Goal: Task Accomplishment & Management: Manage account settings

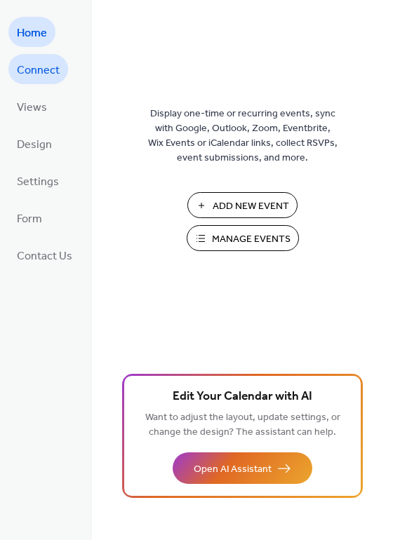
click at [42, 69] on span "Connect" at bounding box center [38, 71] width 43 height 22
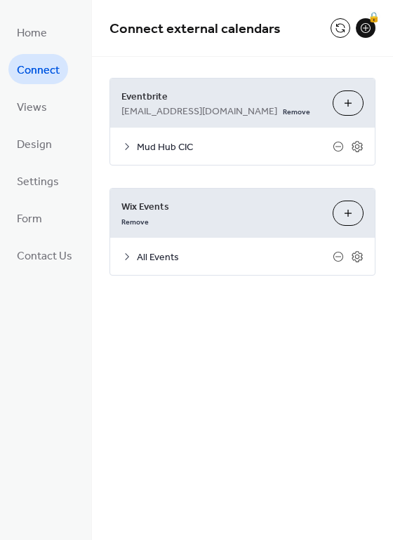
click at [343, 210] on button "Customize" at bounding box center [348, 213] width 31 height 25
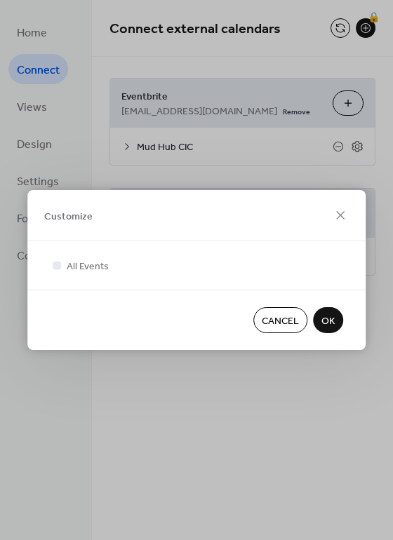
click at [326, 319] on span "OK" at bounding box center [327, 321] width 13 height 15
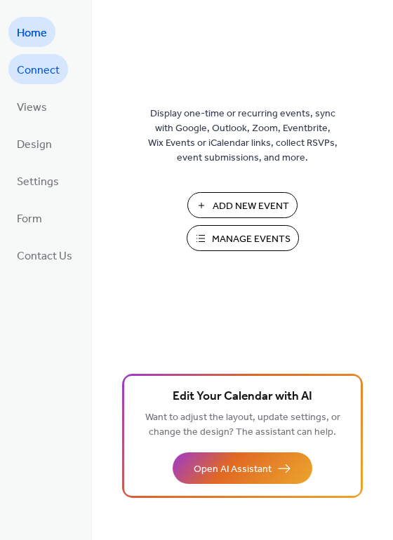
click at [41, 73] on span "Connect" at bounding box center [38, 71] width 43 height 22
